Goal: Information Seeking & Learning: Compare options

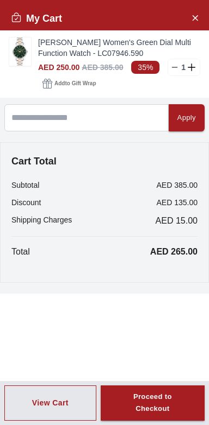
click at [192, 68] on icon at bounding box center [192, 68] width 10 height 8
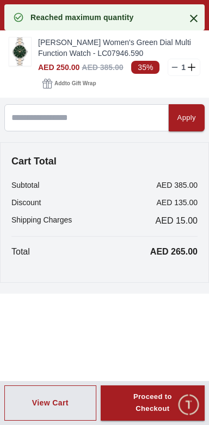
click at [91, 54] on link "[PERSON_NAME] Women's Green Dial Multi Function Watch - LC07946.590" at bounding box center [119, 48] width 162 height 22
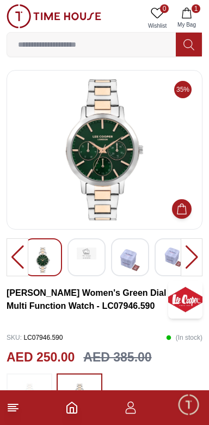
click at [40, 379] on img at bounding box center [29, 397] width 27 height 37
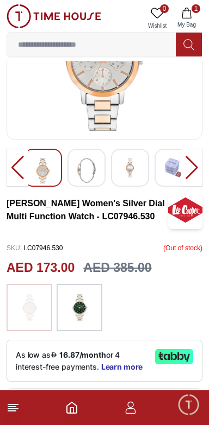
scroll to position [90, 0]
